Goal: Task Accomplishment & Management: Complete application form

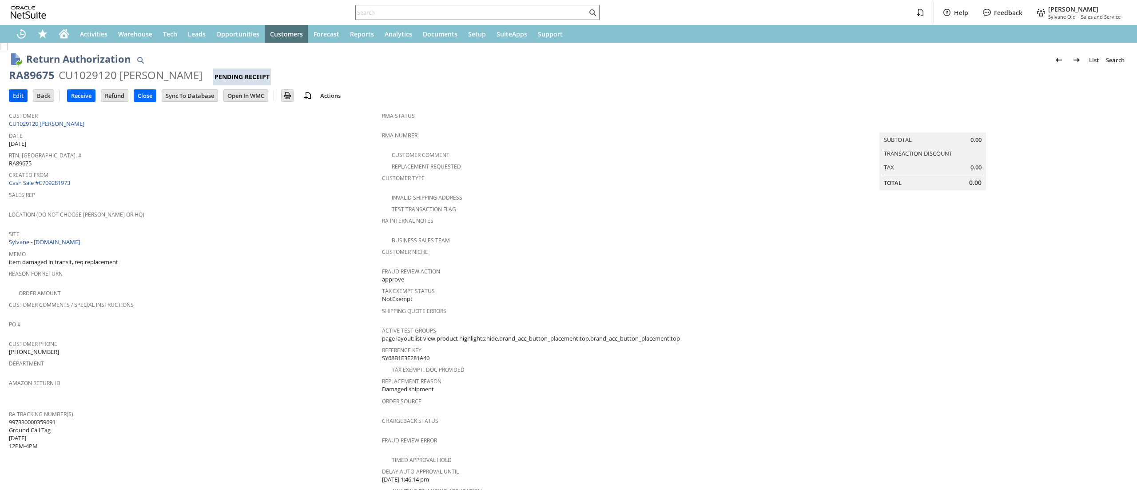
click at [20, 89] on td "Edit" at bounding box center [18, 95] width 19 height 12
click at [16, 96] on input "Edit" at bounding box center [18, 96] width 18 height 12
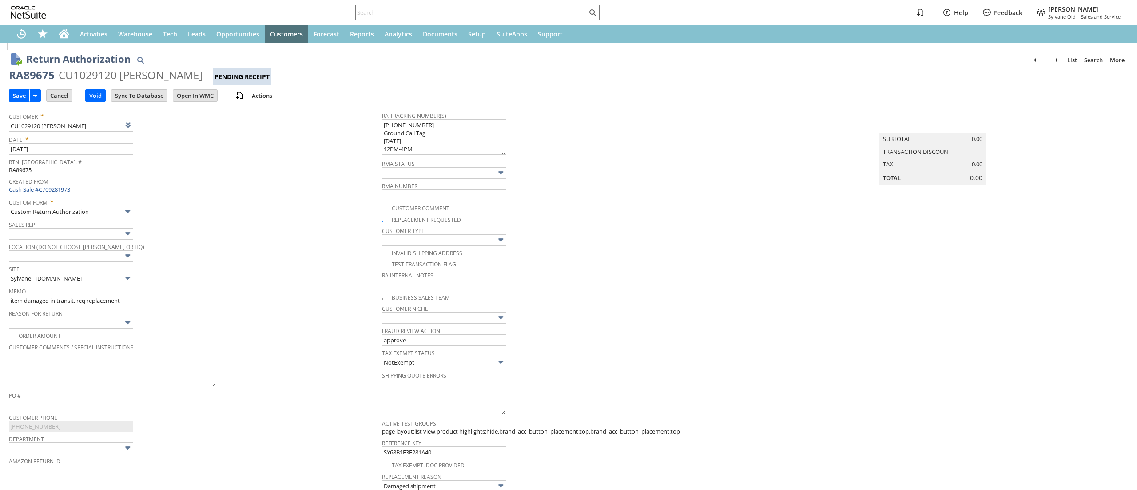
click at [409, 126] on textarea "[PHONE_NUMBER] Ground Call Tag [DATE] 12PM-4PM" at bounding box center [444, 137] width 124 height 36
click at [414, 124] on textarea "[PHONE_NUMBER] Ground Call Tag [DATE] 12PM-4PM" at bounding box center [444, 137] width 124 height 36
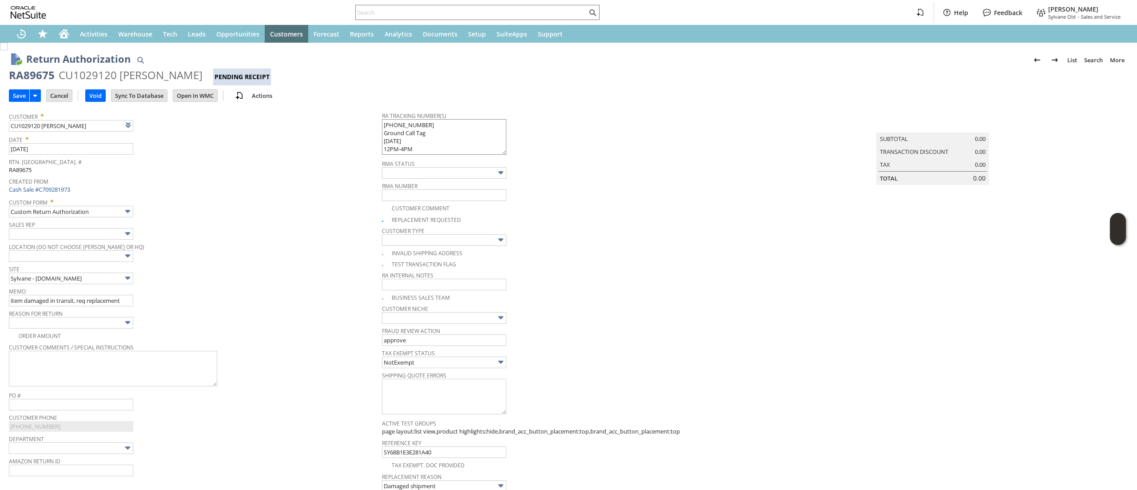
click at [393, 139] on textarea "[PHONE_NUMBER] Ground Call Tag [DATE] 12PM-4PM" at bounding box center [444, 137] width 124 height 36
drag, startPoint x: 407, startPoint y: 152, endPoint x: 357, endPoint y: 115, distance: 62.2
click at [357, 115] on tr "Customer * CU1029120 [PERSON_NAME] List Search Date * [DATE] [GEOGRAPHIC_DATA].…" at bounding box center [569, 376] width 1120 height 539
type textarea "[PHONE_NUMBER] Ground Call Tag [DATE] 12PM-4PM"
click at [18, 100] on input "Save" at bounding box center [19, 96] width 20 height 12
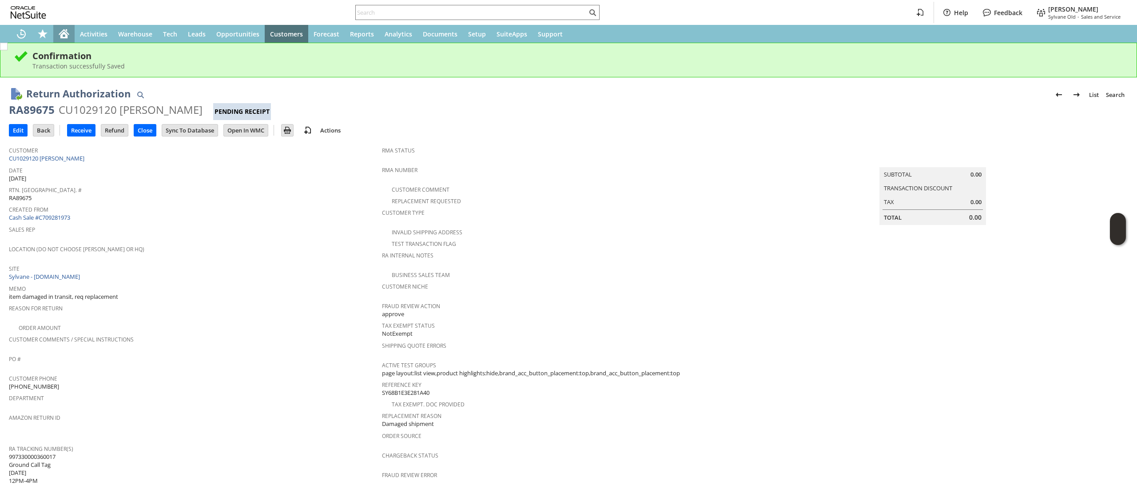
drag, startPoint x: 67, startPoint y: 25, endPoint x: 66, endPoint y: 29, distance: 4.5
click at [68, 26] on div "Home" at bounding box center [63, 34] width 21 height 18
